Goal: Information Seeking & Learning: Learn about a topic

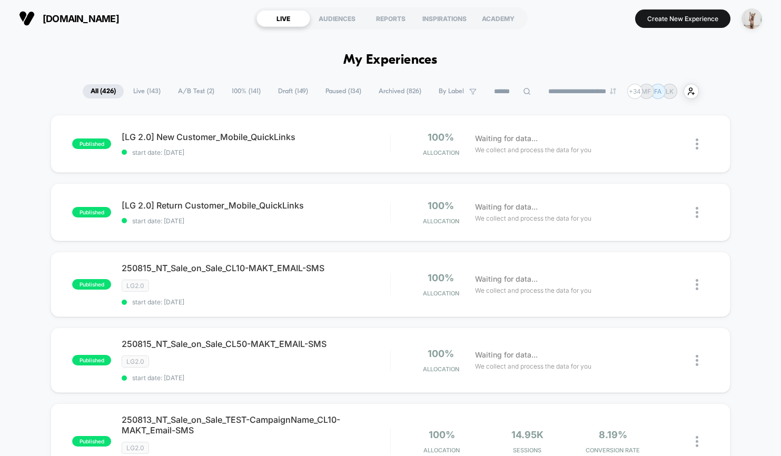
click at [184, 33] on div "[DOMAIN_NAME] LIVE AUDIENCES REPORTS INSPIRATIONS ACADEMY Create New Experience" at bounding box center [390, 18] width 781 height 37
drag, startPoint x: 505, startPoint y: 17, endPoint x: 361, endPoint y: 27, distance: 143.7
click at [401, 32] on div "[DOMAIN_NAME] LIVE AUDIENCES REPORTS INSPIRATIONS ACADEMY Create New Experience" at bounding box center [390, 18] width 781 height 37
click at [448, 9] on section "LIVE AUDIENCES REPORTS INSPIRATIONS ACADEMY" at bounding box center [391, 18] width 274 height 26
click at [445, 13] on div "INSPIRATIONS" at bounding box center [445, 18] width 54 height 17
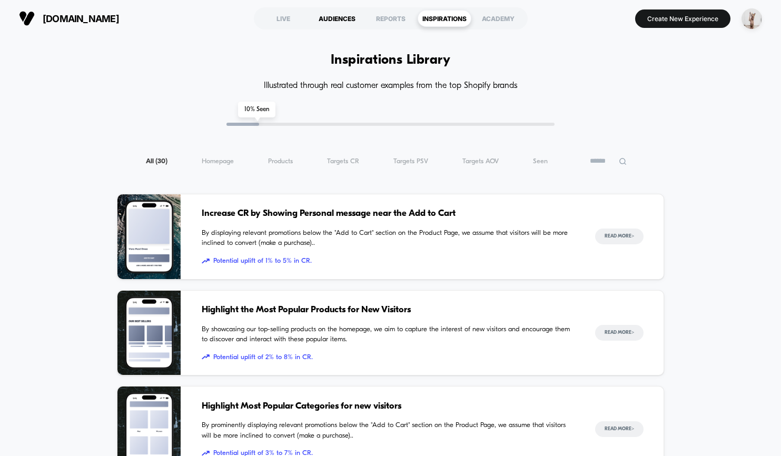
drag, startPoint x: 339, startPoint y: 15, endPoint x: 360, endPoint y: 19, distance: 20.9
click at [340, 15] on div "AUDIENCES" at bounding box center [337, 18] width 54 height 17
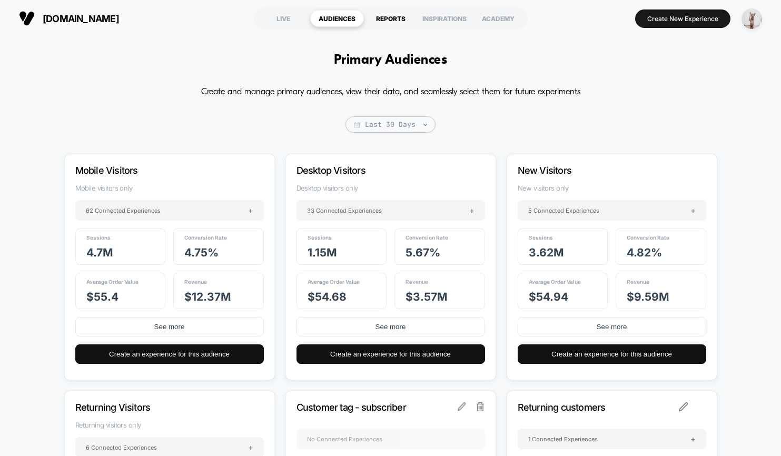
click at [374, 19] on div "REPORTS" at bounding box center [391, 18] width 54 height 17
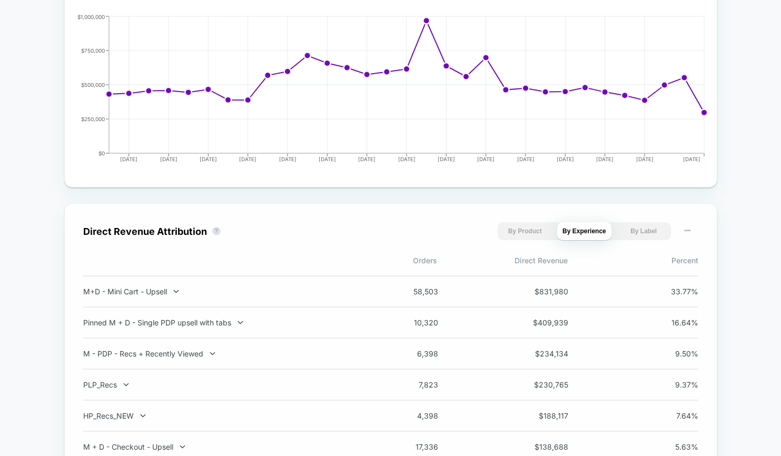
scroll to position [625, 0]
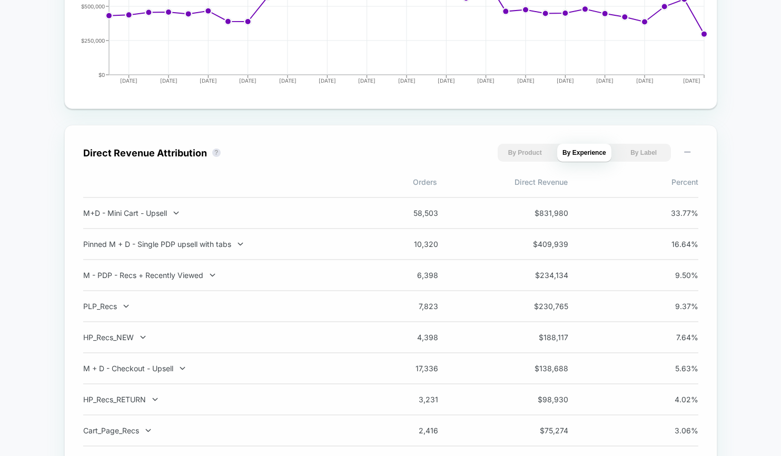
click at [536, 152] on button "By Product" at bounding box center [525, 153] width 54 height 18
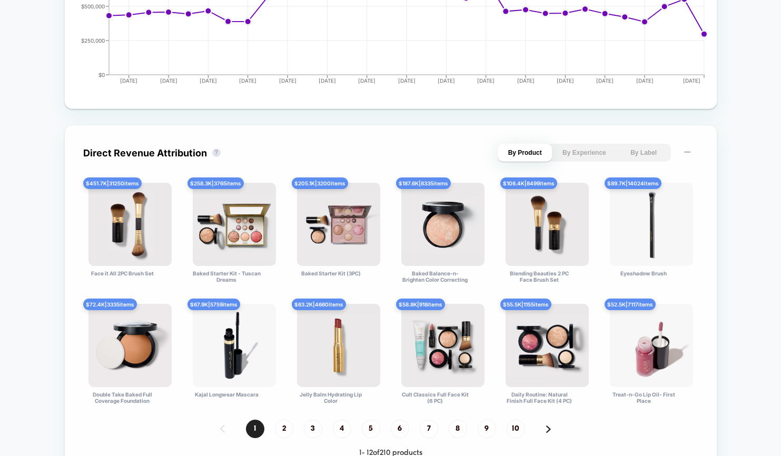
click at [581, 154] on button "By Experience" at bounding box center [584, 153] width 54 height 18
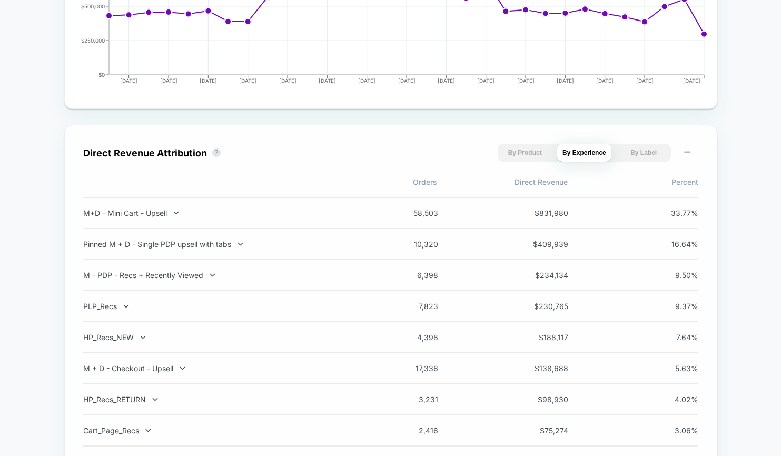
click at [648, 152] on button "By Label" at bounding box center [644, 153] width 54 height 18
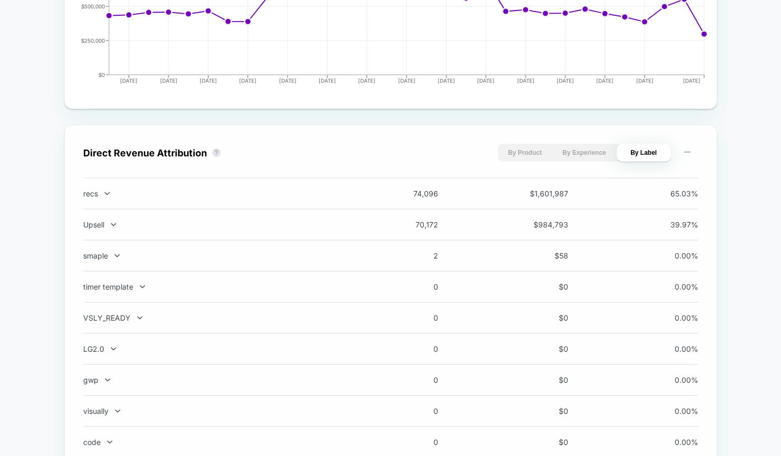
click at [526, 160] on button "By Product" at bounding box center [525, 153] width 54 height 18
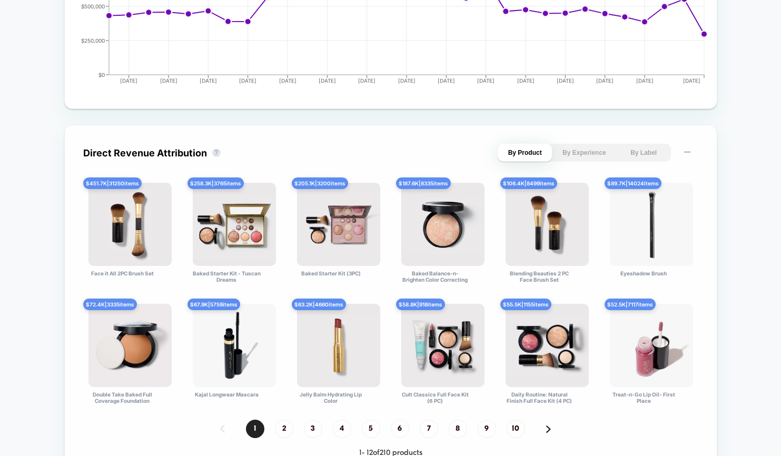
click at [644, 157] on button "By Label" at bounding box center [644, 153] width 54 height 18
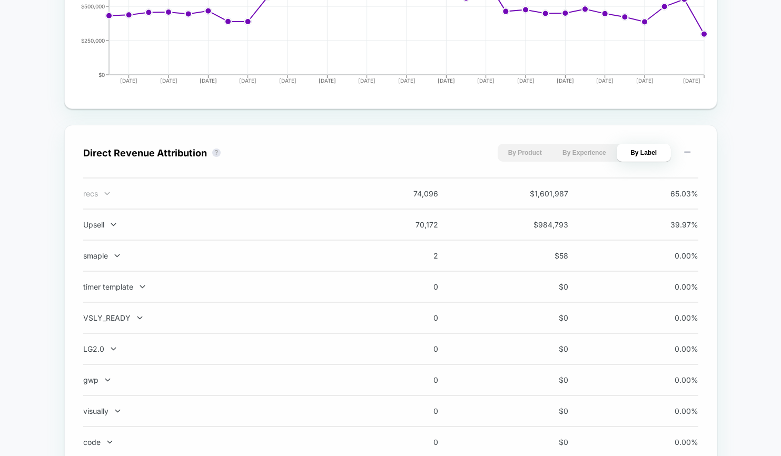
click at [106, 198] on icon at bounding box center [107, 194] width 8 height 8
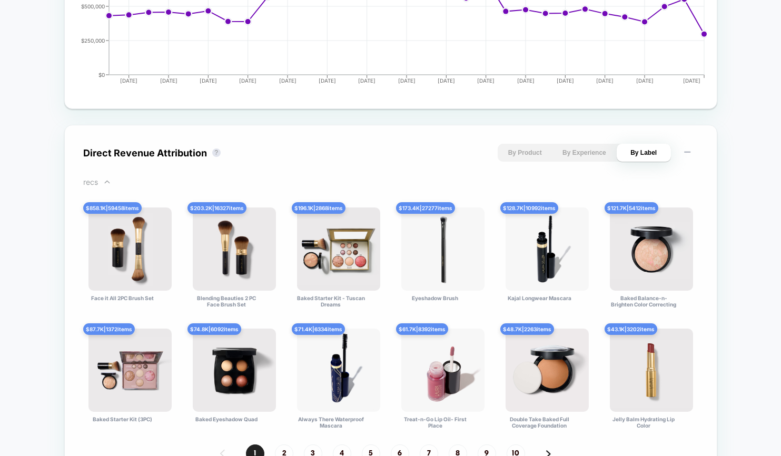
click at [102, 186] on div "recs" at bounding box center [221, 182] width 277 height 9
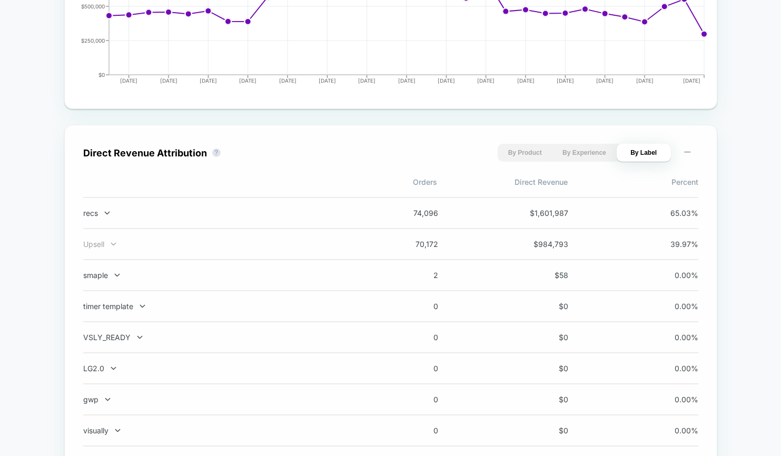
click at [103, 249] on div "Upsell" at bounding box center [221, 244] width 277 height 9
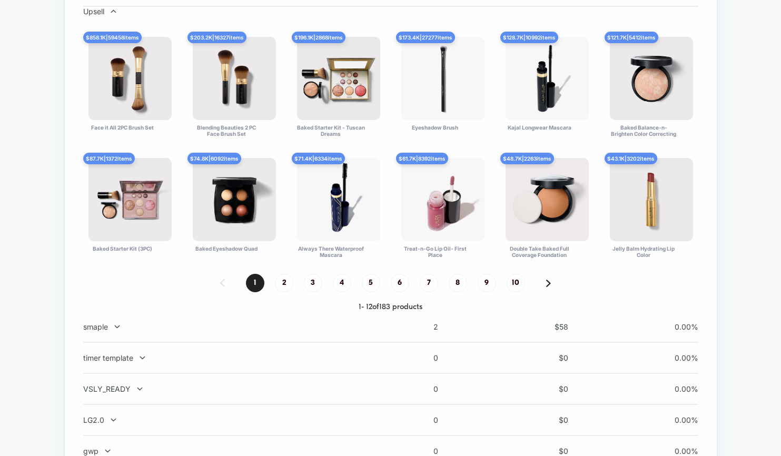
scroll to position [647, 0]
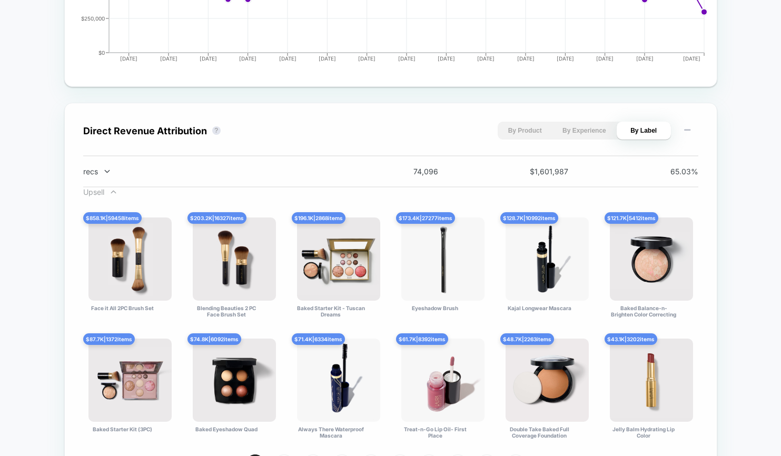
click at [108, 196] on div "Upsell" at bounding box center [221, 192] width 277 height 9
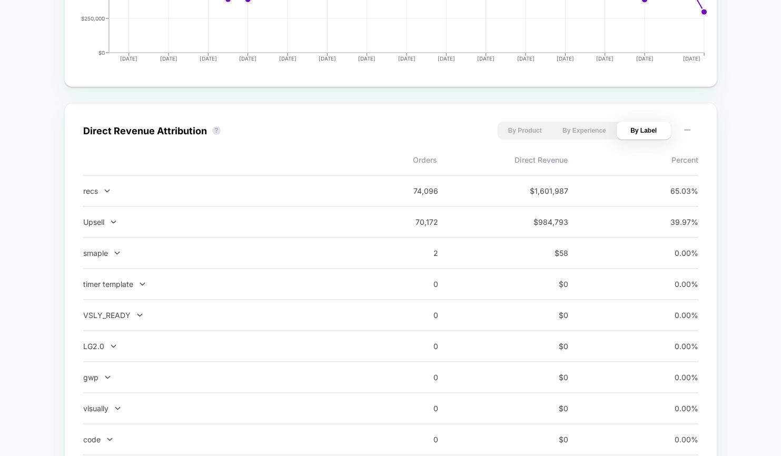
scroll to position [711, 0]
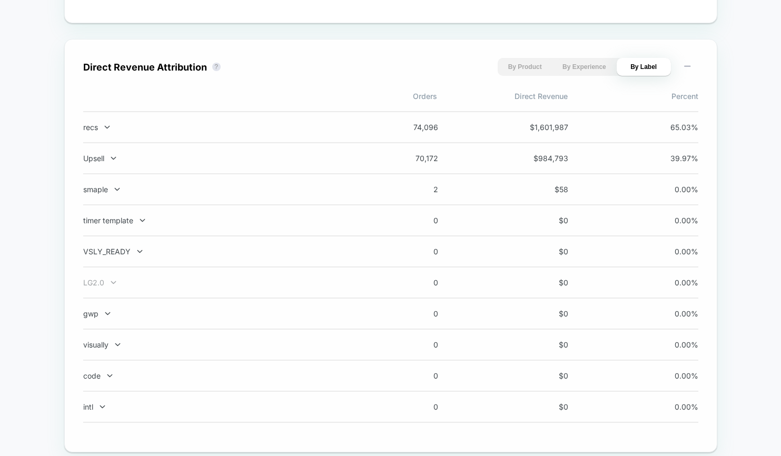
click at [116, 287] on icon at bounding box center [114, 283] width 8 height 8
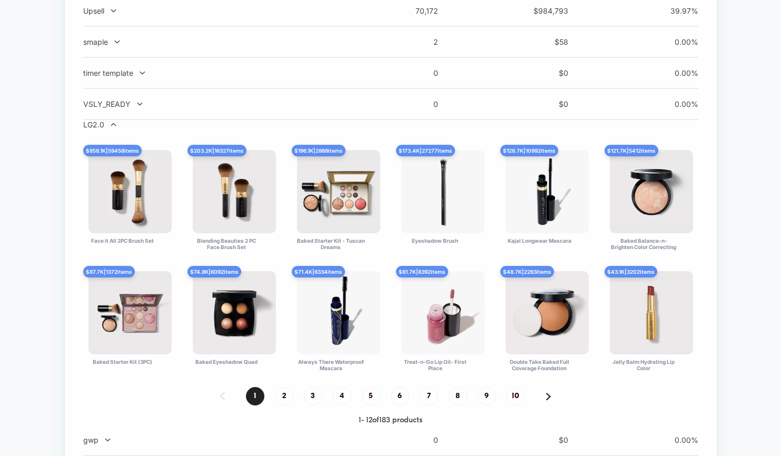
scroll to position [635, 0]
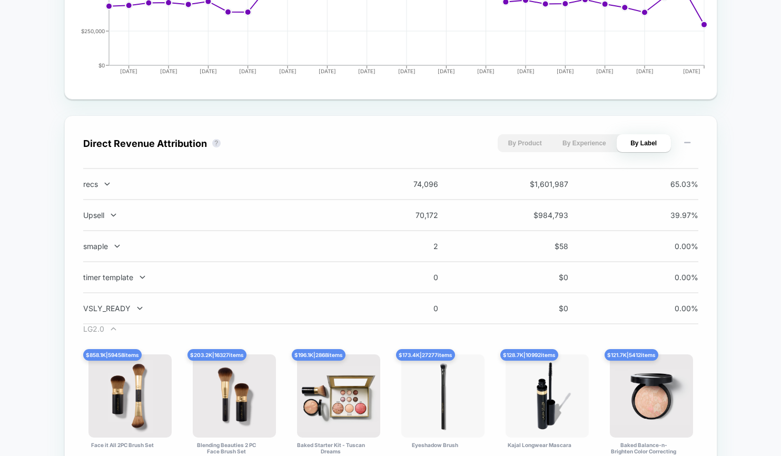
click at [100, 333] on div "LG2.0" at bounding box center [221, 329] width 277 height 9
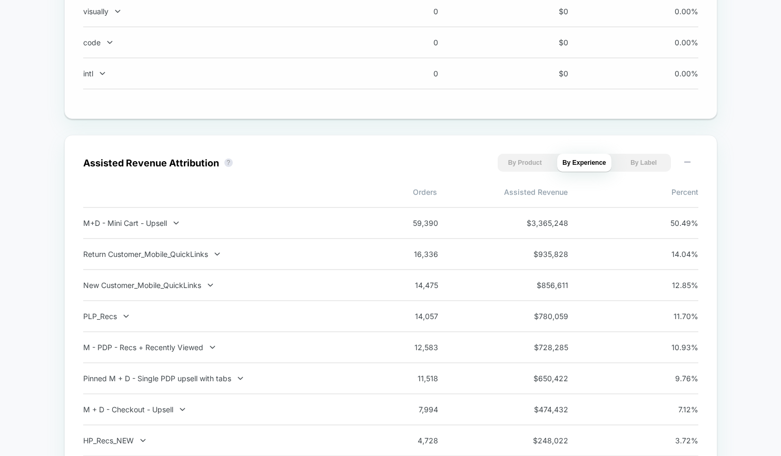
scroll to position [1133, 0]
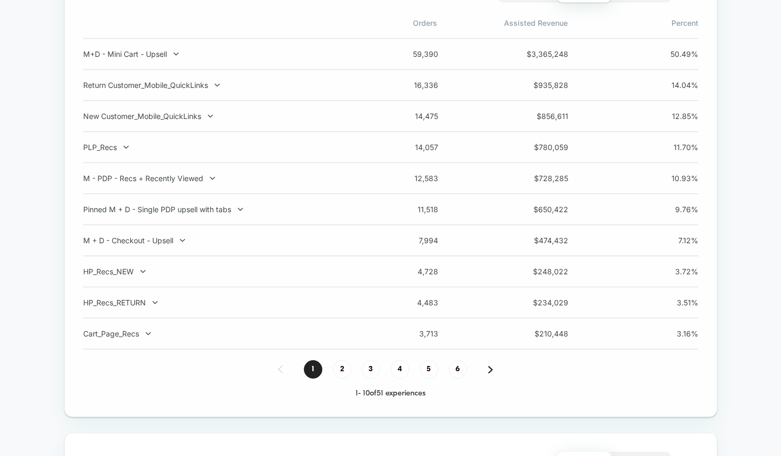
click at [286, 216] on div "Assisted Revenue Attribution ? By Product By Experience By Label Orders Assiste…" at bounding box center [390, 192] width 615 height 414
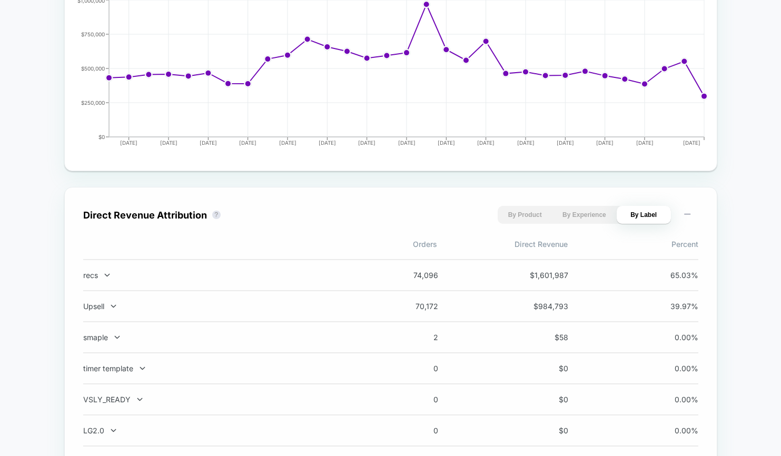
scroll to position [561, 0]
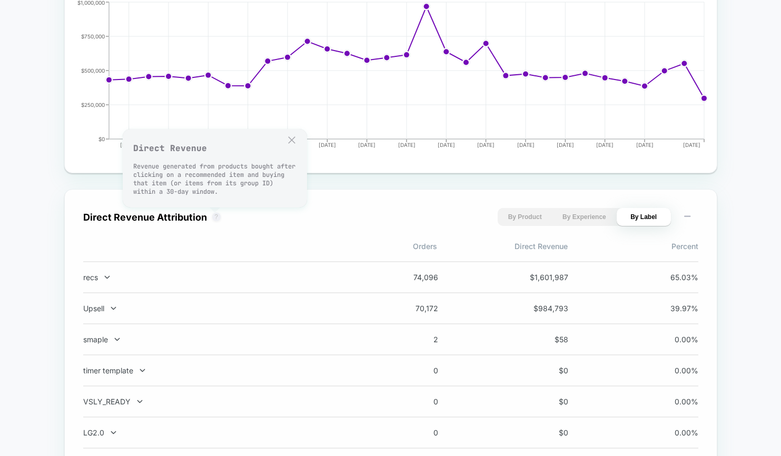
click at [214, 221] on button "?" at bounding box center [216, 217] width 8 height 8
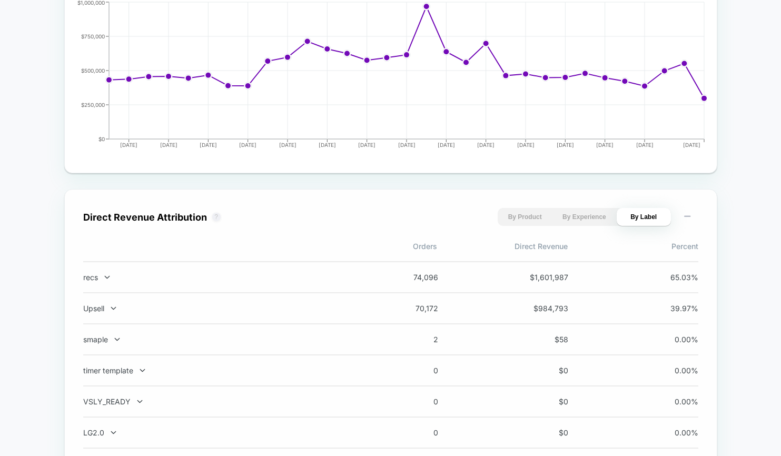
click at [214, 221] on button "?" at bounding box center [216, 217] width 8 height 8
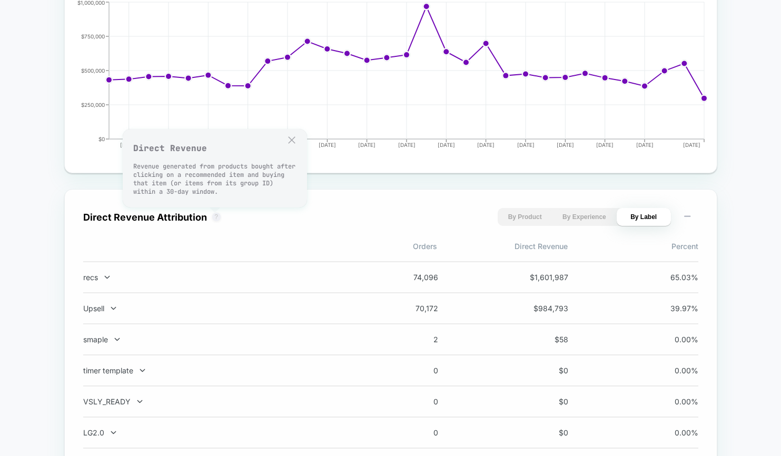
click at [214, 221] on button "?" at bounding box center [216, 217] width 8 height 8
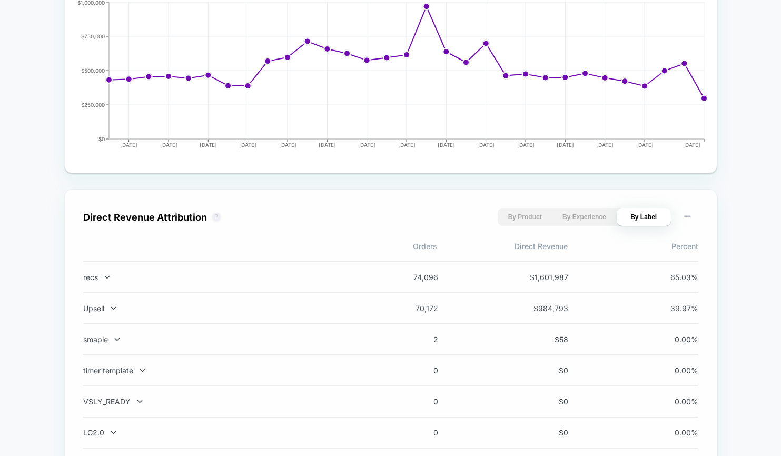
click at [214, 221] on button "?" at bounding box center [216, 217] width 8 height 8
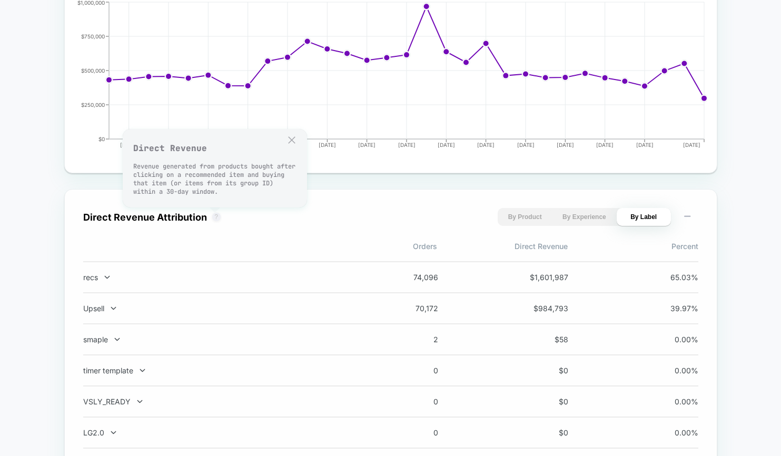
click at [214, 221] on button "?" at bounding box center [216, 217] width 8 height 8
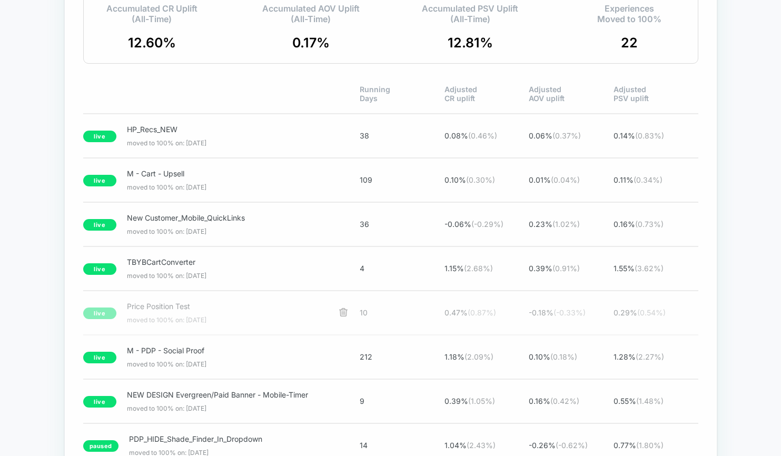
scroll to position [2266, 0]
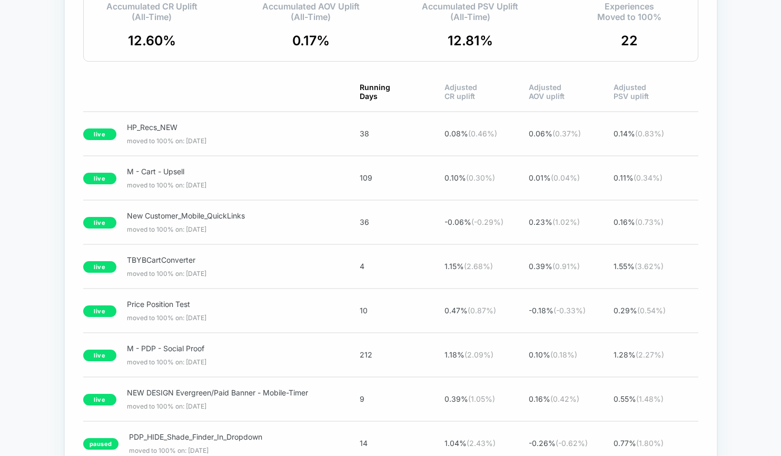
click at [376, 101] on span "Running Days" at bounding box center [402, 92] width 85 height 18
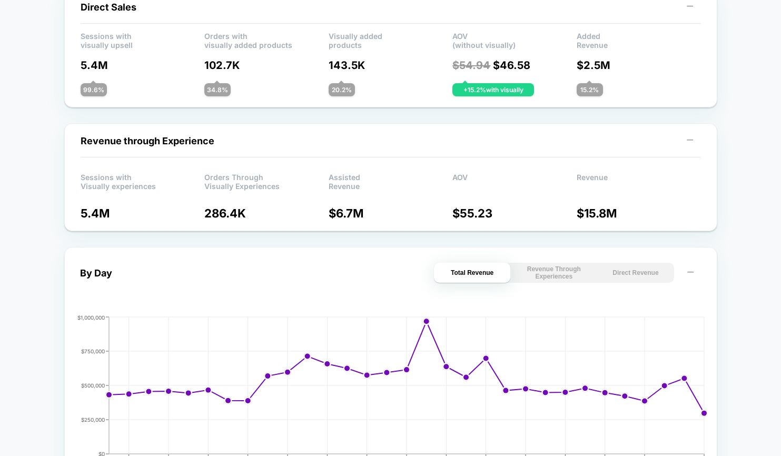
scroll to position [0, 0]
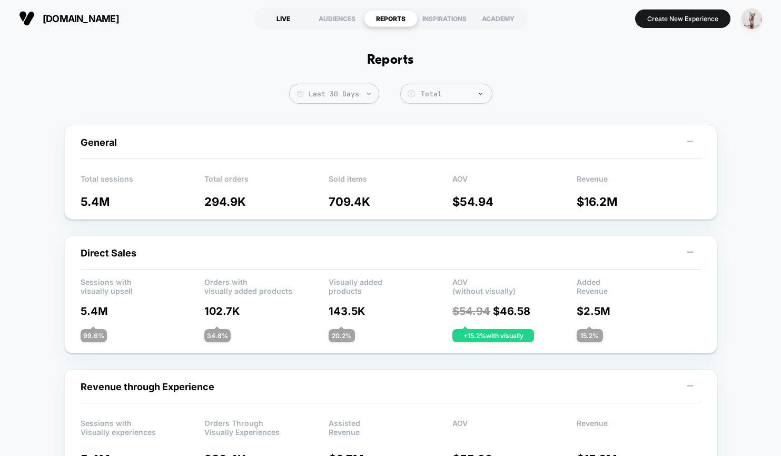
click at [274, 21] on div "LIVE" at bounding box center [284, 18] width 54 height 17
